Goal: Information Seeking & Learning: Learn about a topic

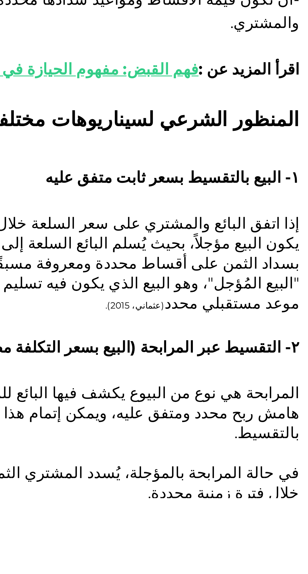
scroll to position [601, 0]
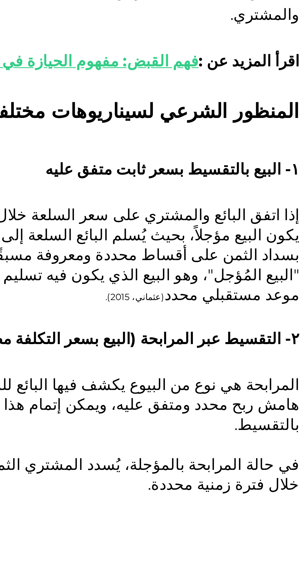
click at [281, 318] on span "هل البيع بالتقسيط حلال أم حرام؟" at bounding box center [252, 312] width 103 height 9
click at [271, 318] on span "هل البيع بالتقسيط حلال أم حرام؟" at bounding box center [252, 312] width 103 height 9
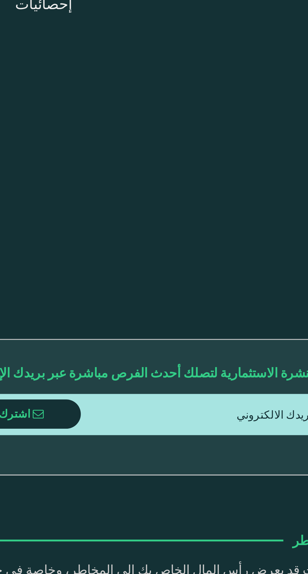
scroll to position [2733, 0]
